Goal: Task Accomplishment & Management: Manage account settings

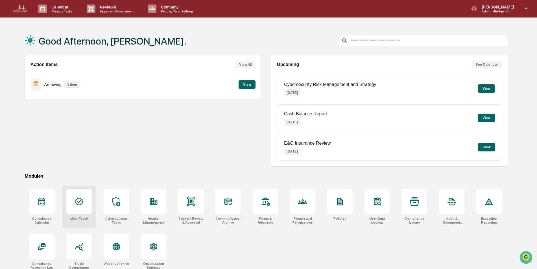
click at [80, 213] on div at bounding box center [78, 201] width 25 height 25
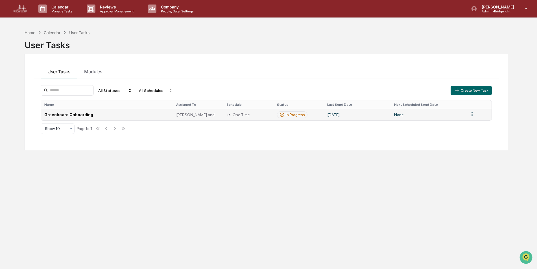
click at [131, 113] on td "Greenboard Onboarding" at bounding box center [107, 115] width 132 height 12
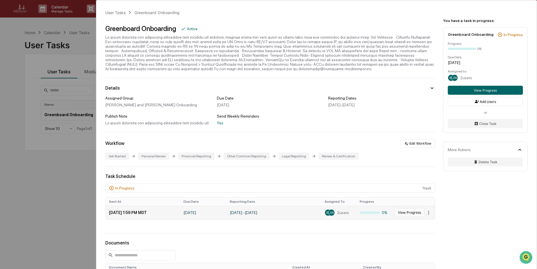
click at [407, 211] on button "View Progress" at bounding box center [409, 212] width 30 height 9
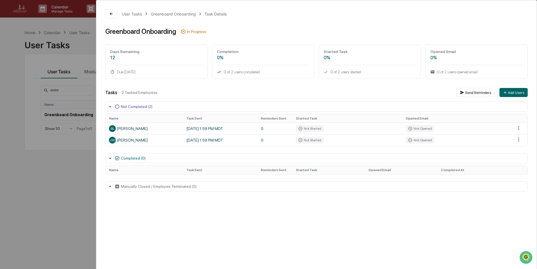
click at [71, 184] on div "User Tasks Greenboard Onboarding Task Details Greenboard Onboarding In Progress…" at bounding box center [268, 134] width 537 height 269
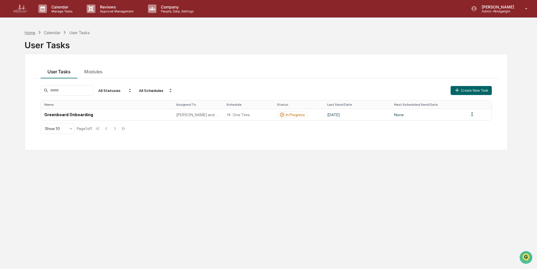
click at [30, 33] on div "Home" at bounding box center [30, 32] width 11 height 5
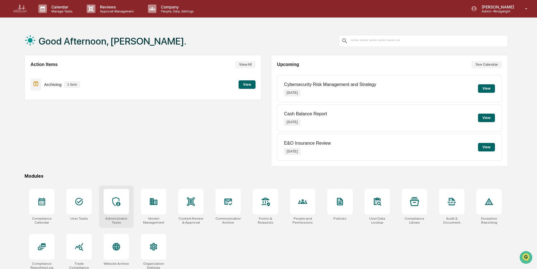
click at [121, 205] on icon at bounding box center [116, 201] width 9 height 9
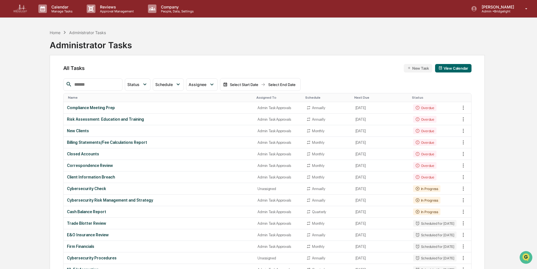
click at [89, 86] on input "text" at bounding box center [96, 84] width 48 height 7
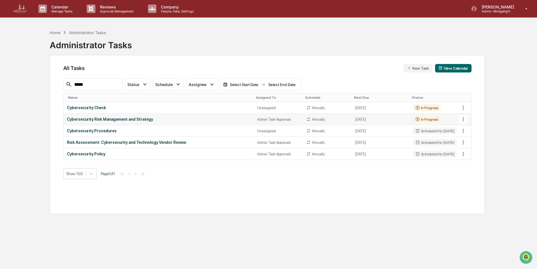
click at [463, 121] on icon at bounding box center [463, 119] width 1 height 4
click at [466, 149] on img at bounding box center [468, 150] width 5 height 5
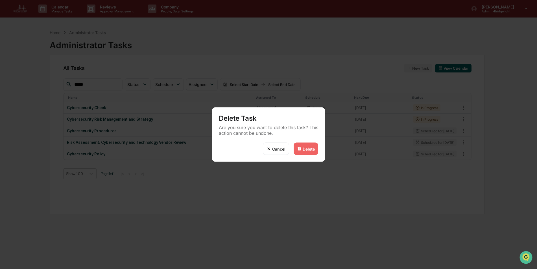
click at [303, 148] on div "Delete" at bounding box center [309, 149] width 12 height 5
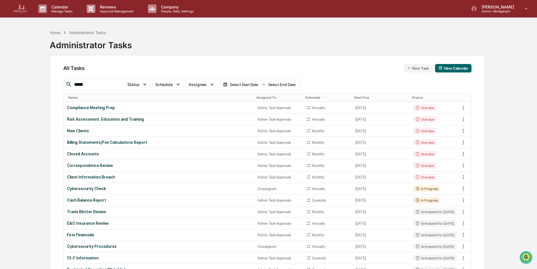
click at [118, 83] on input "*****" at bounding box center [96, 84] width 48 height 7
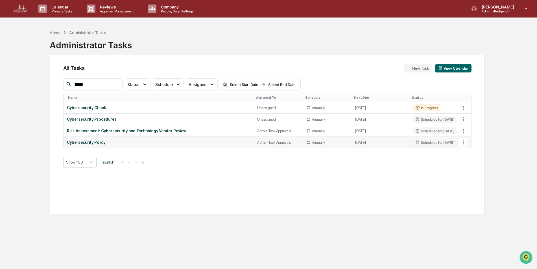
click at [465, 142] on icon at bounding box center [463, 142] width 6 height 6
click at [470, 174] on img at bounding box center [468, 173] width 5 height 5
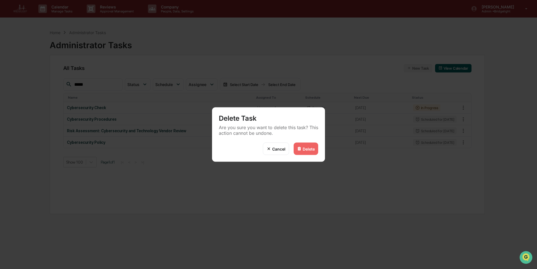
click at [304, 147] on div "Delete" at bounding box center [309, 149] width 12 height 5
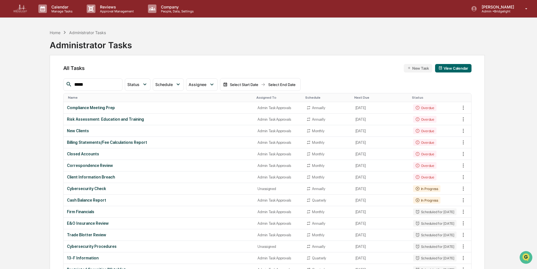
click at [265, 95] on th "Assigned To" at bounding box center [278, 97] width 49 height 9
click at [262, 96] on div "Assigned To" at bounding box center [278, 98] width 44 height 4
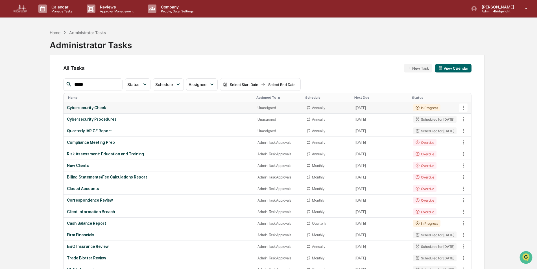
click at [122, 109] on div "Cybersecurity Check" at bounding box center [159, 108] width 184 height 5
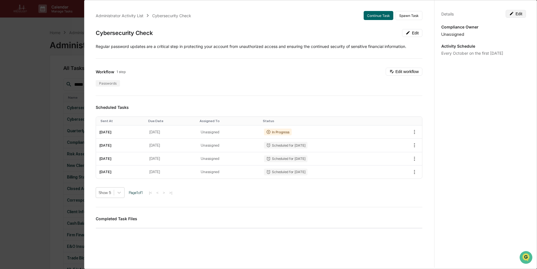
click at [518, 18] on button "Edit" at bounding box center [516, 14] width 20 height 8
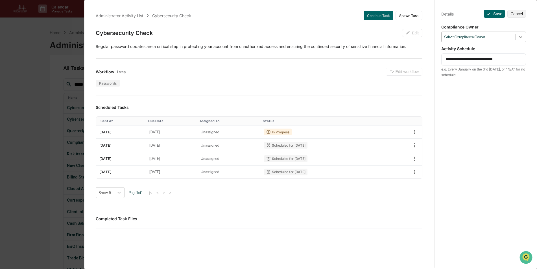
click at [519, 38] on icon at bounding box center [520, 37] width 3 height 2
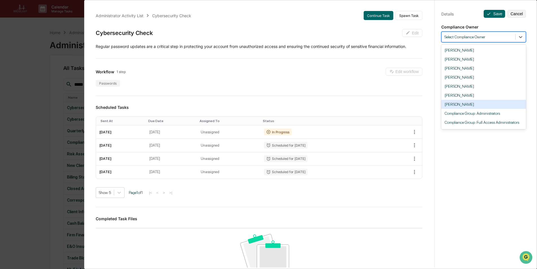
scroll to position [17, 0]
click at [491, 124] on div "Compliance Group: Admin Task Approvals" at bounding box center [483, 123] width 85 height 9
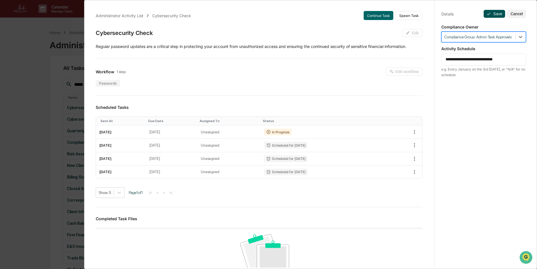
click at [492, 17] on button "Save" at bounding box center [494, 14] width 21 height 8
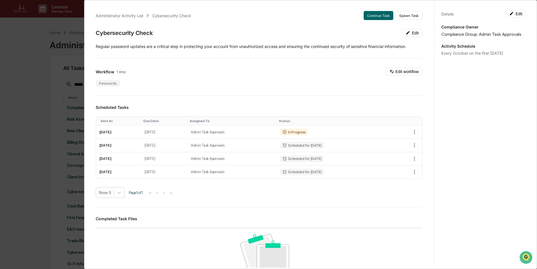
click at [43, 103] on div "Administrator Activity List Cybersecurity Check Continue Task Spawn Task Cybers…" at bounding box center [268, 134] width 537 height 269
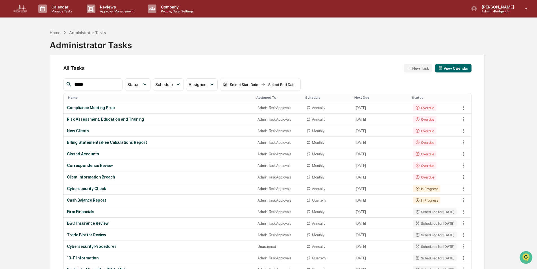
click at [257, 97] on div "Assigned To" at bounding box center [278, 98] width 44 height 4
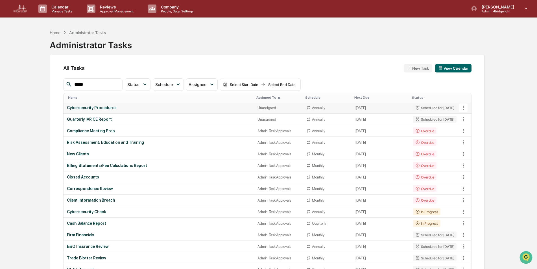
click at [100, 105] on td "Cybersecurity Procedures" at bounding box center [159, 108] width 191 height 12
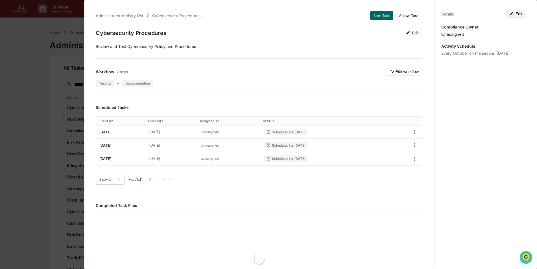
click at [515, 13] on button "Edit" at bounding box center [516, 14] width 20 height 8
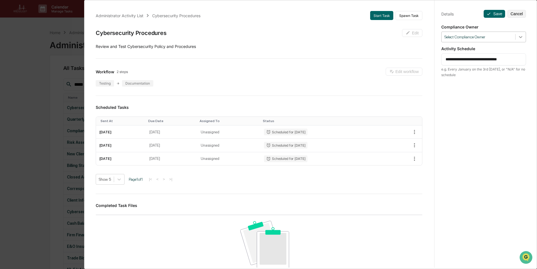
click at [521, 37] on div at bounding box center [521, 37] width 10 height 10
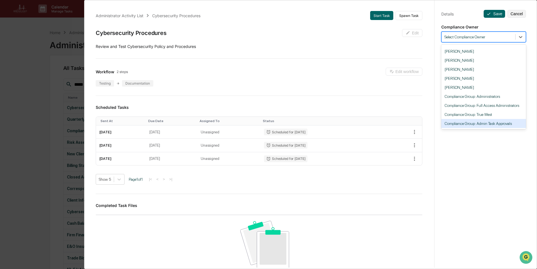
click at [490, 124] on div "Compliance Group: Admin Task Approvals" at bounding box center [483, 123] width 85 height 9
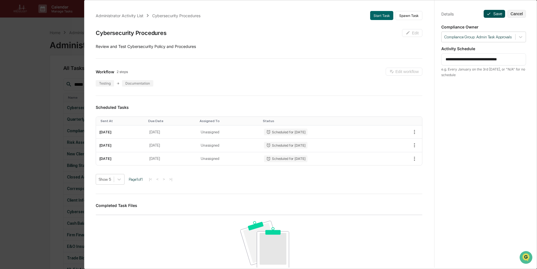
click at [490, 15] on button "Save" at bounding box center [494, 14] width 21 height 8
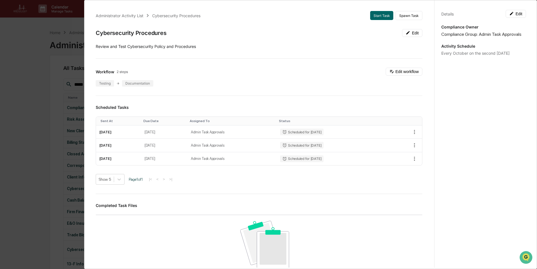
click at [37, 95] on div "Administrator Activity List Cybersecurity Procedures Start Task Spawn Task Cybe…" at bounding box center [268, 134] width 537 height 269
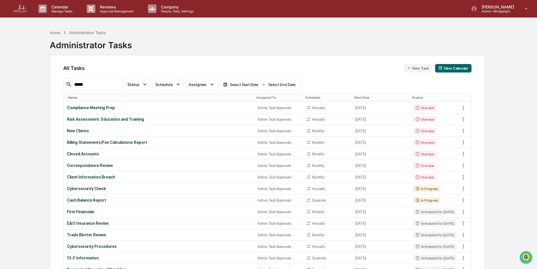
click at [120, 84] on input "*****" at bounding box center [96, 84] width 48 height 7
type input "*****"
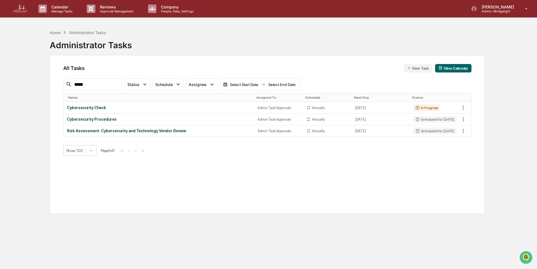
click at [55, 30] on div "Home Administrator Tasks" at bounding box center [78, 32] width 56 height 6
click at [55, 31] on div "Home" at bounding box center [55, 32] width 11 height 5
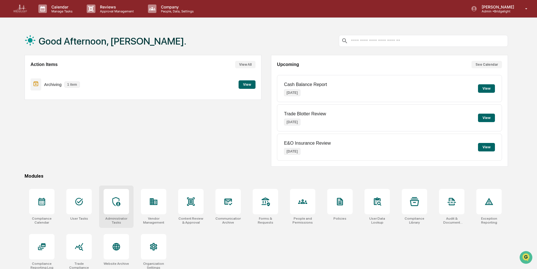
click at [114, 209] on div at bounding box center [116, 201] width 25 height 25
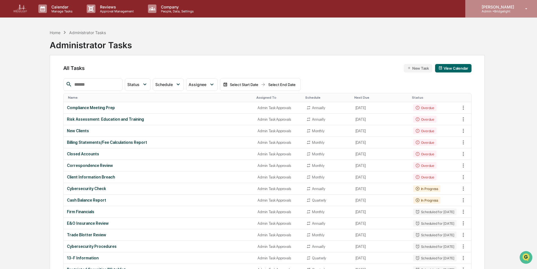
click at [508, 12] on p "Admin • [GEOGRAPHIC_DATA]" at bounding box center [497, 11] width 40 height 4
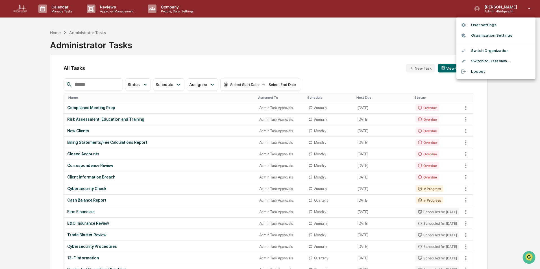
click at [497, 47] on li "Switch Organization" at bounding box center [495, 50] width 79 height 10
